Goal: Information Seeking & Learning: Compare options

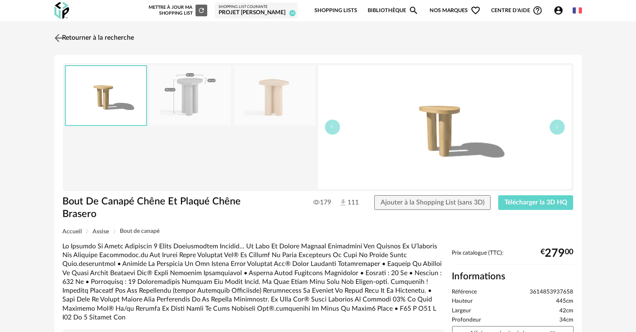
click at [126, 37] on link "Retourner à la recherche" at bounding box center [93, 38] width 82 height 18
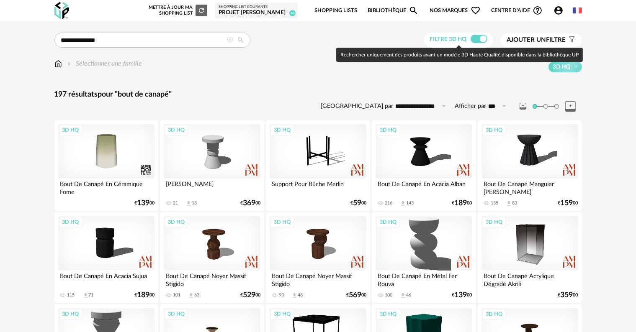
click at [472, 41] on span at bounding box center [478, 39] width 17 height 8
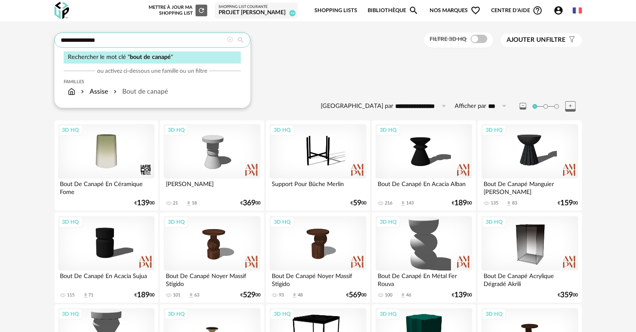
click at [197, 44] on input "**********" at bounding box center [152, 40] width 196 height 15
type input "*"
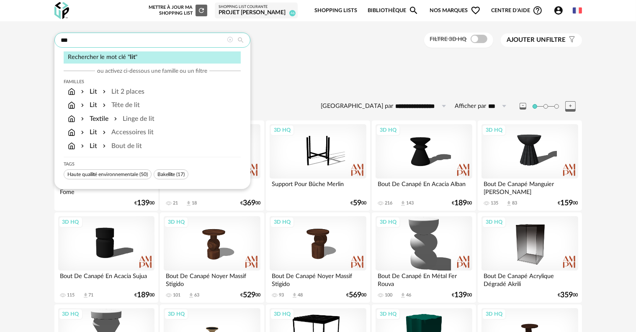
type input "***"
type input "**********"
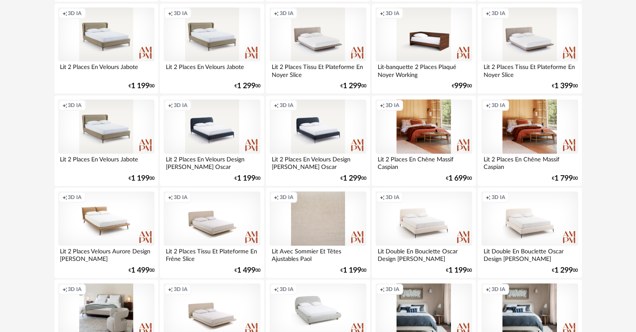
scroll to position [711, 0]
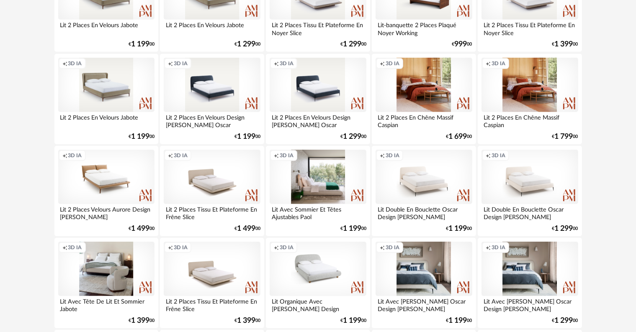
click at [300, 190] on div "Creation icon 3D IA" at bounding box center [317, 177] width 96 height 54
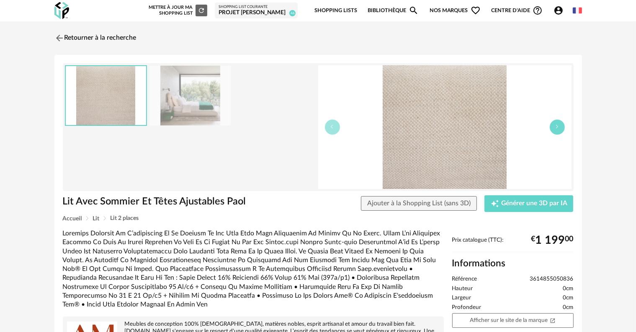
click at [558, 131] on button "button" at bounding box center [556, 127] width 15 height 15
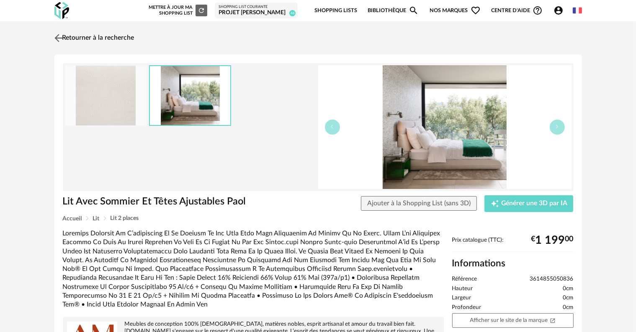
click at [85, 38] on link "Retourner à la recherche" at bounding box center [93, 38] width 82 height 18
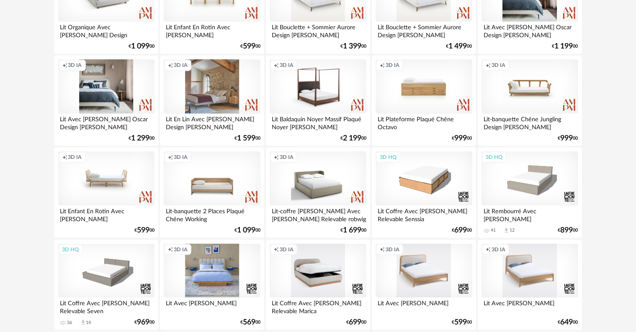
scroll to position [1088, 0]
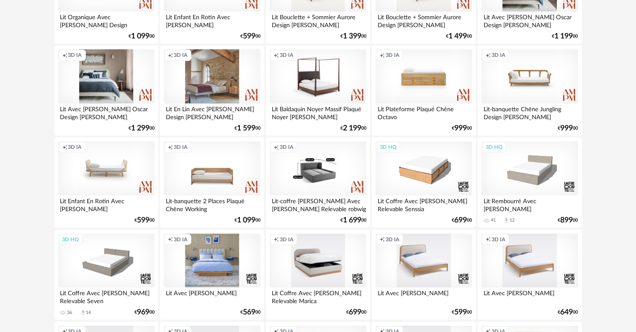
click at [317, 174] on div "Creation icon 3D IA" at bounding box center [317, 168] width 96 height 54
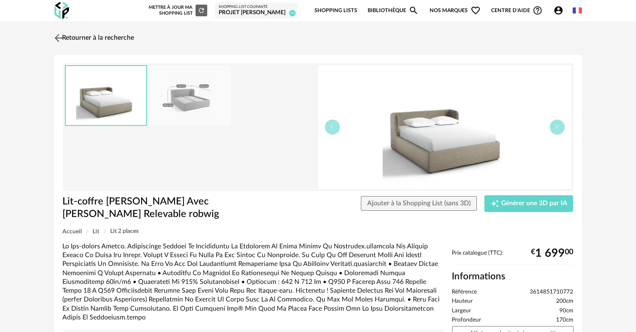
click at [90, 39] on link "Retourner à la recherche" at bounding box center [93, 38] width 82 height 18
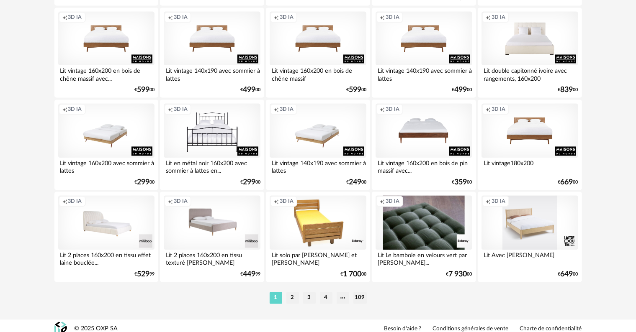
scroll to position [1684, 0]
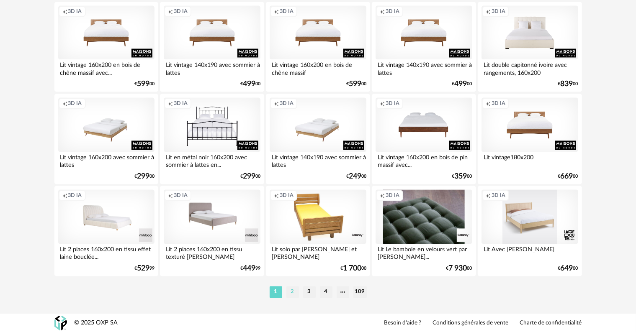
click at [295, 291] on li "2" at bounding box center [292, 292] width 13 height 12
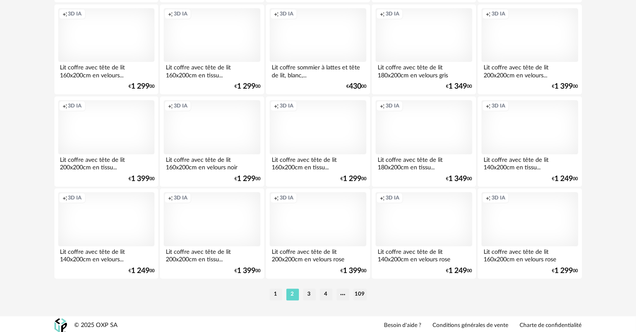
scroll to position [1684, 0]
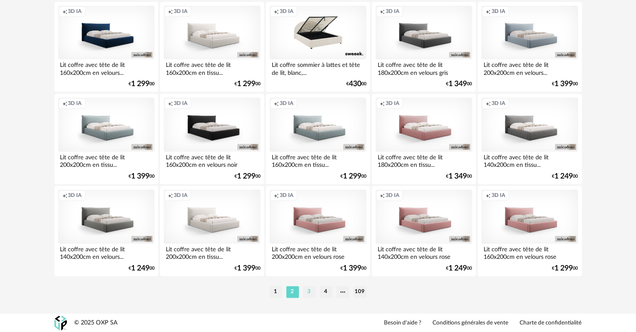
click at [309, 290] on li "3" at bounding box center [309, 292] width 13 height 12
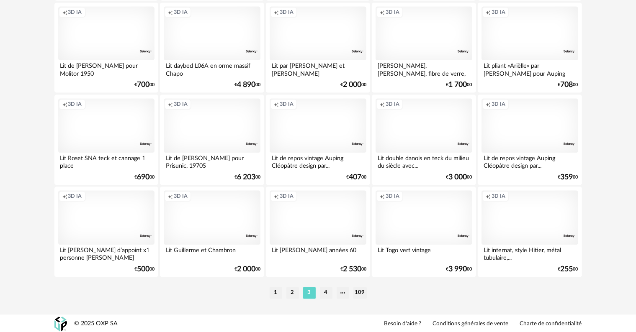
scroll to position [1684, 0]
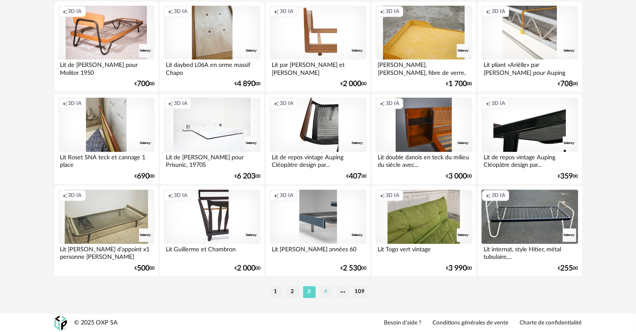
click at [325, 291] on li "4" at bounding box center [326, 292] width 13 height 12
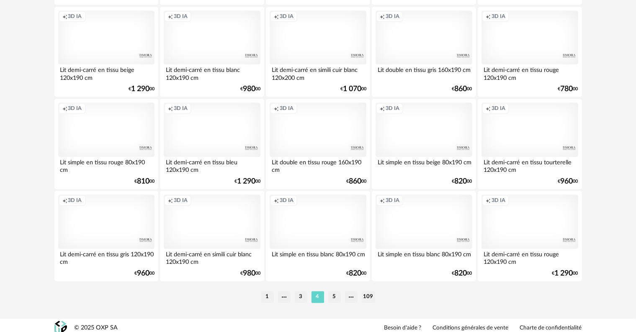
scroll to position [1684, 0]
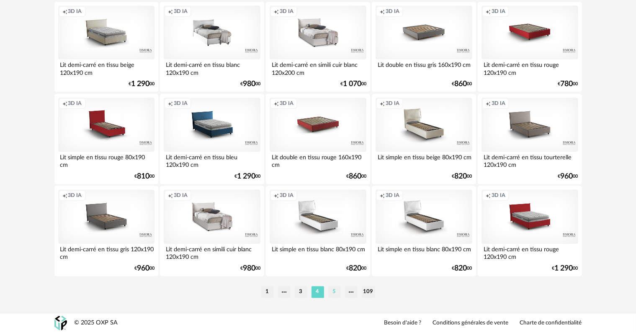
click at [333, 290] on li "5" at bounding box center [334, 292] width 13 height 12
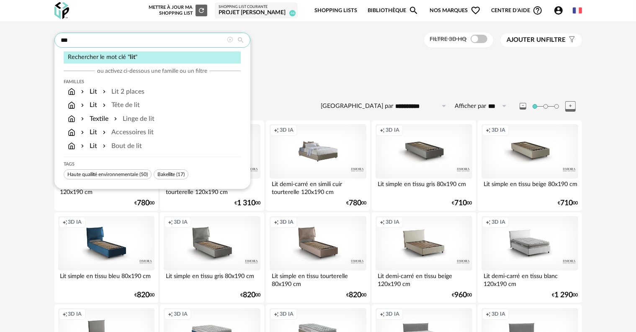
click at [96, 44] on input "***" at bounding box center [152, 40] width 196 height 15
click at [114, 96] on div "Lit 2 places" at bounding box center [123, 92] width 44 height 10
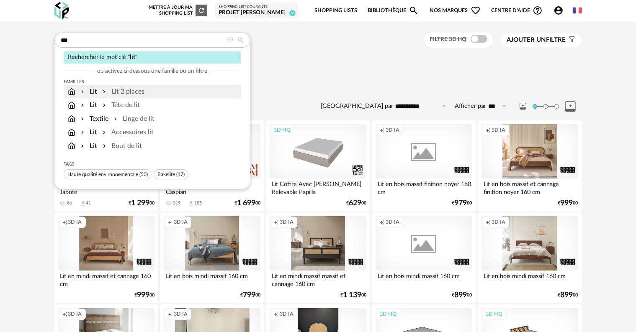
click at [110, 89] on div "Lit 2 places" at bounding box center [123, 92] width 44 height 10
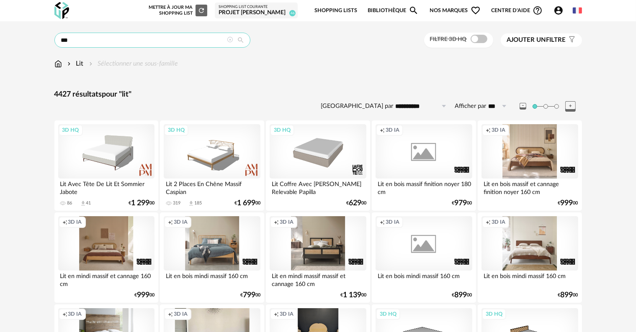
click at [136, 42] on input "***" at bounding box center [152, 40] width 196 height 15
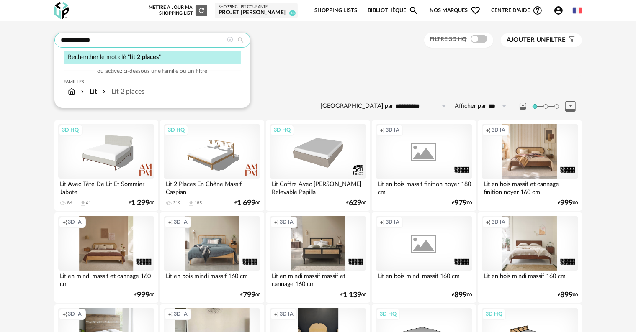
type input "**********"
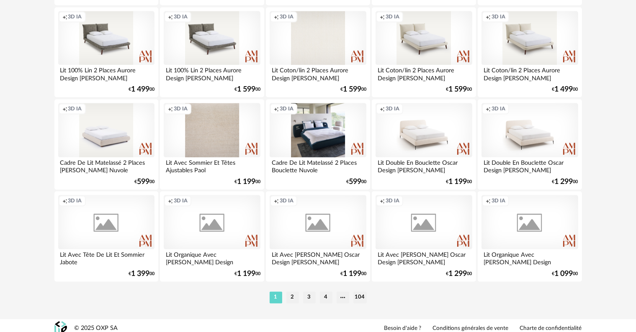
scroll to position [1684, 0]
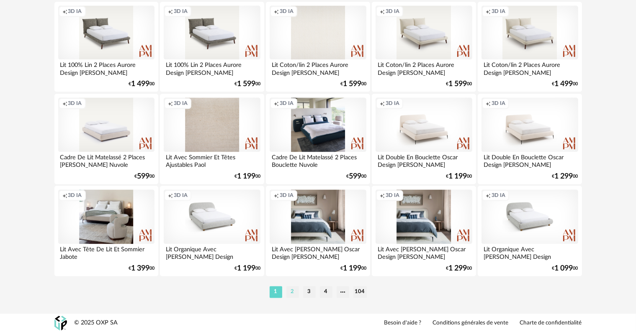
click at [291, 291] on li "2" at bounding box center [292, 292] width 13 height 12
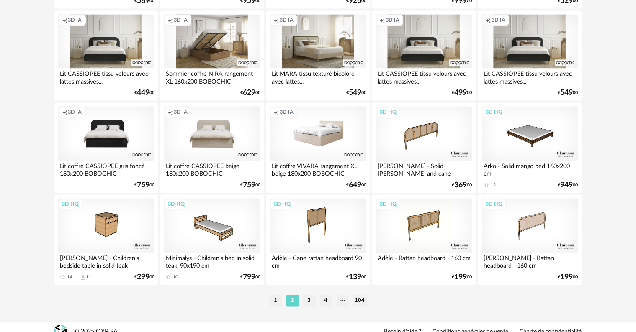
scroll to position [1684, 0]
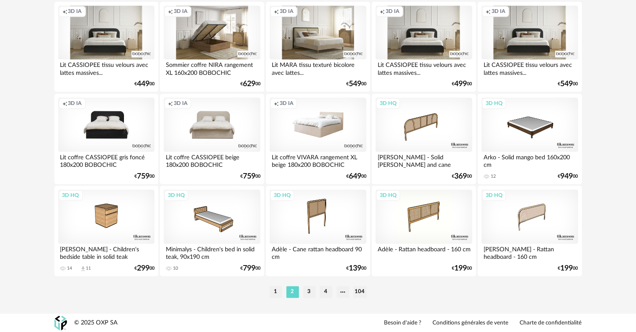
click at [308, 290] on li "3" at bounding box center [309, 292] width 13 height 12
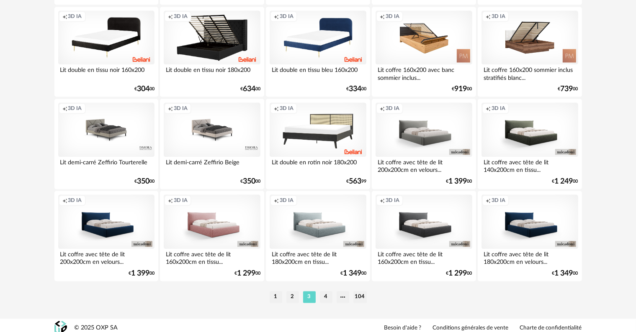
scroll to position [1684, 0]
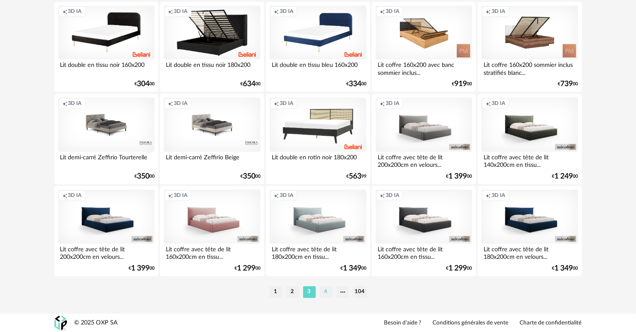
click at [326, 291] on li "4" at bounding box center [326, 292] width 13 height 12
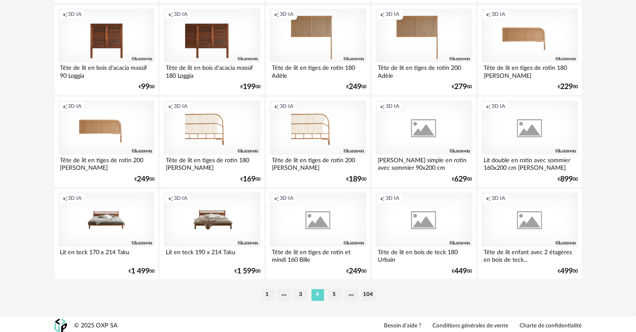
scroll to position [1684, 0]
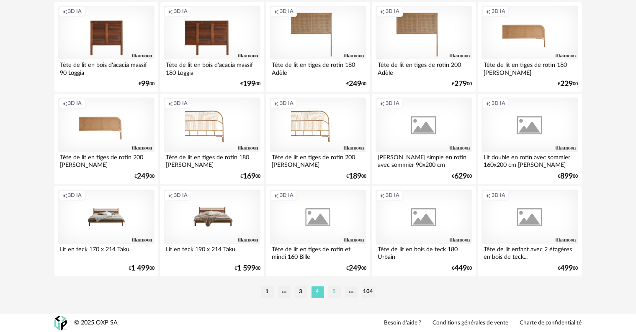
click at [333, 290] on li "5" at bounding box center [334, 292] width 13 height 12
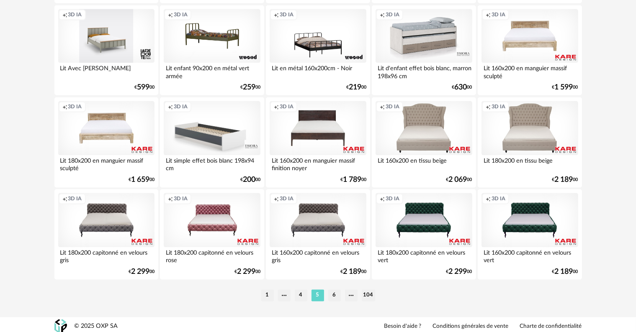
scroll to position [1684, 0]
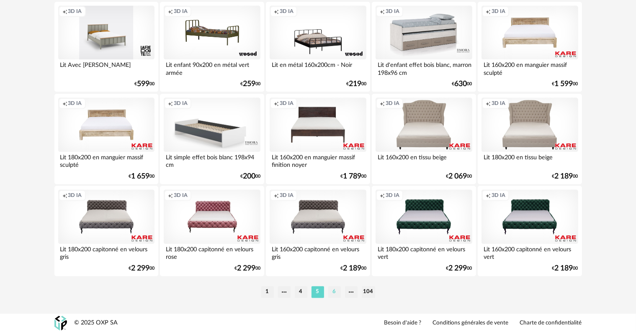
click at [337, 291] on li "6" at bounding box center [334, 292] width 13 height 12
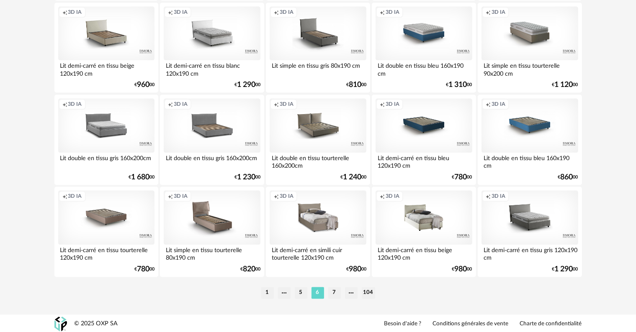
scroll to position [1684, 0]
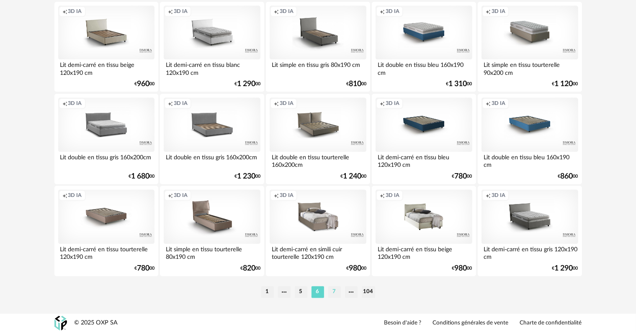
click at [333, 289] on li "7" at bounding box center [334, 292] width 13 height 12
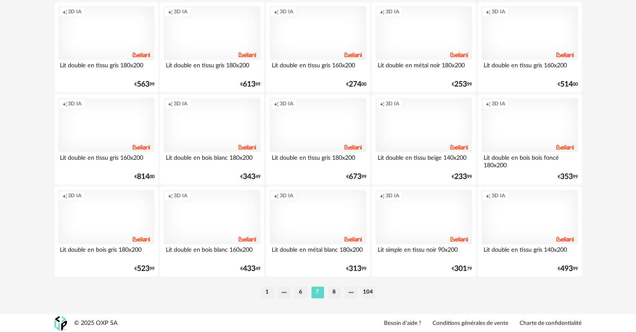
scroll to position [1684, 0]
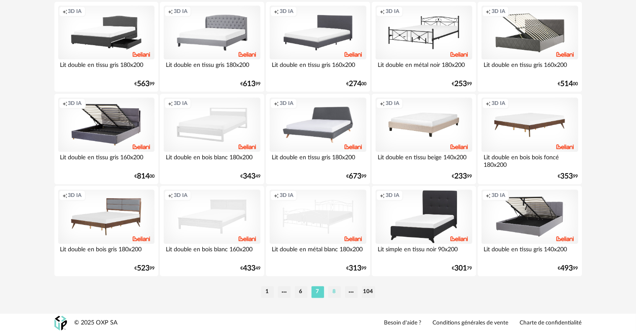
click at [335, 291] on li "8" at bounding box center [334, 292] width 13 height 12
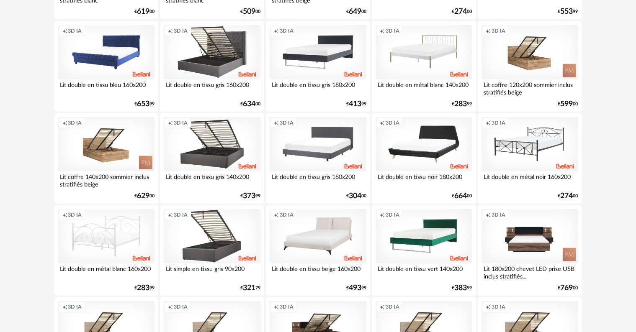
scroll to position [753, 0]
